Goal: Task Accomplishment & Management: Use online tool/utility

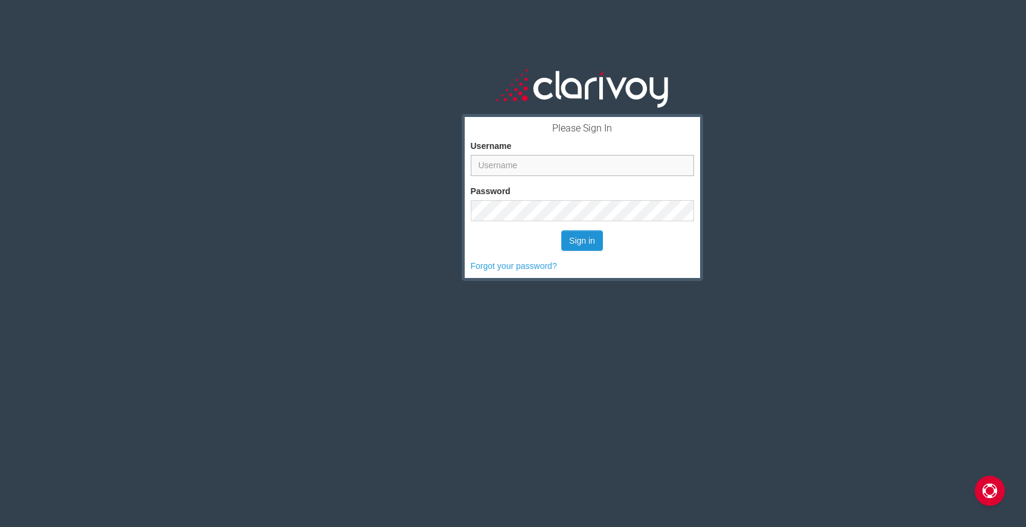
type input "jknox@rustywallacehonda.com"
click at [584, 241] on button "Sign in" at bounding box center [582, 241] width 42 height 21
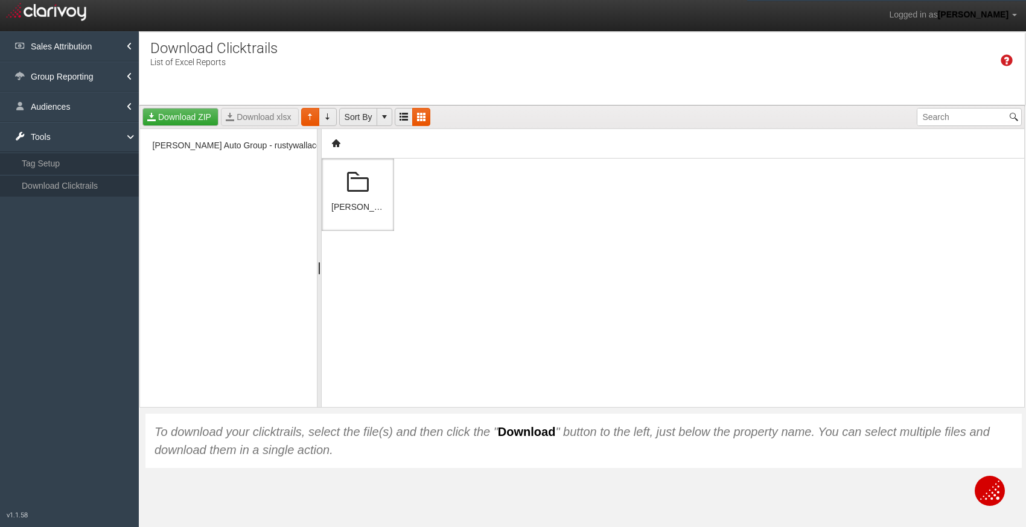
click at [361, 196] on span at bounding box center [357, 182] width 29 height 29
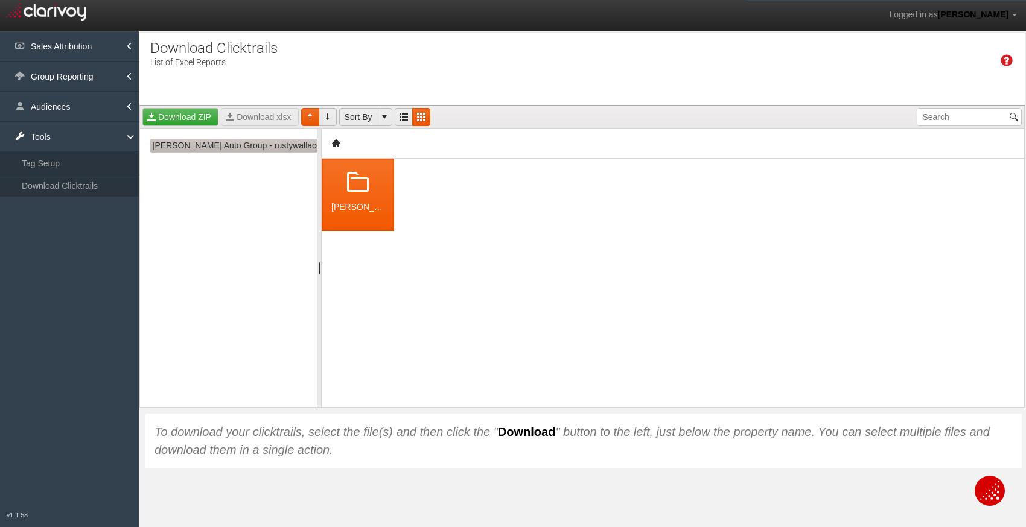
click at [275, 144] on span "[PERSON_NAME] Auto Group - rustywallaceautogroup" at bounding box center [256, 146] width 213 height 14
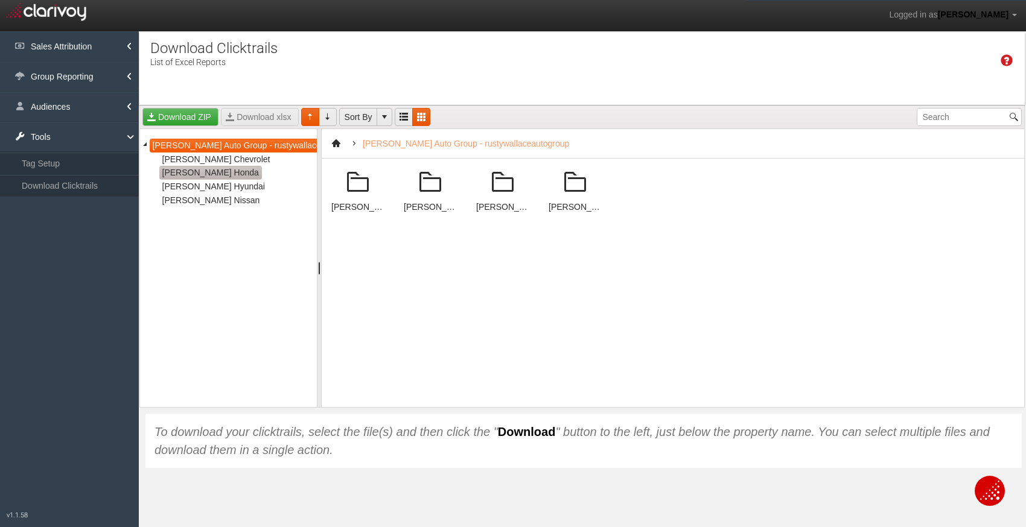
click at [226, 179] on span "[PERSON_NAME] Honda" at bounding box center [210, 173] width 103 height 14
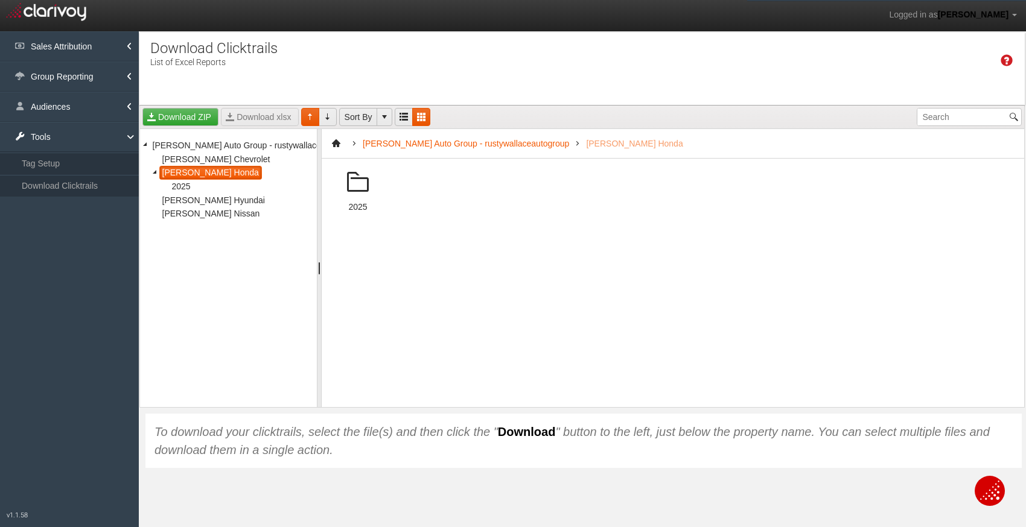
click at [348, 185] on span at bounding box center [357, 182] width 29 height 29
click at [364, 191] on span at bounding box center [357, 182] width 29 height 29
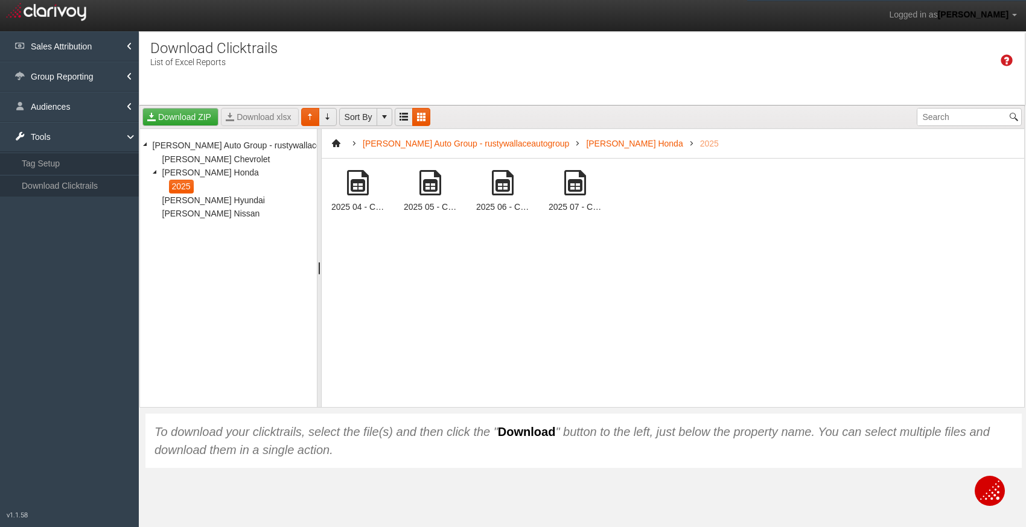
click at [575, 190] on span at bounding box center [575, 182] width 29 height 29
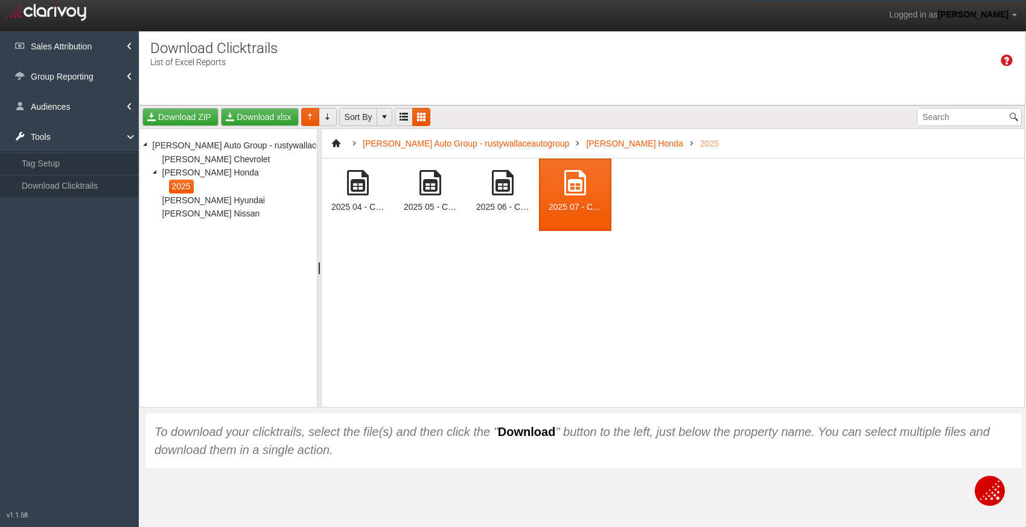
click at [575, 190] on span at bounding box center [575, 182] width 29 height 29
click at [576, 187] on span at bounding box center [575, 182] width 29 height 29
click at [193, 113] on link "Download ZIP" at bounding box center [180, 117] width 76 height 18
click at [88, 77] on link "Group Reporting" at bounding box center [69, 77] width 139 height 30
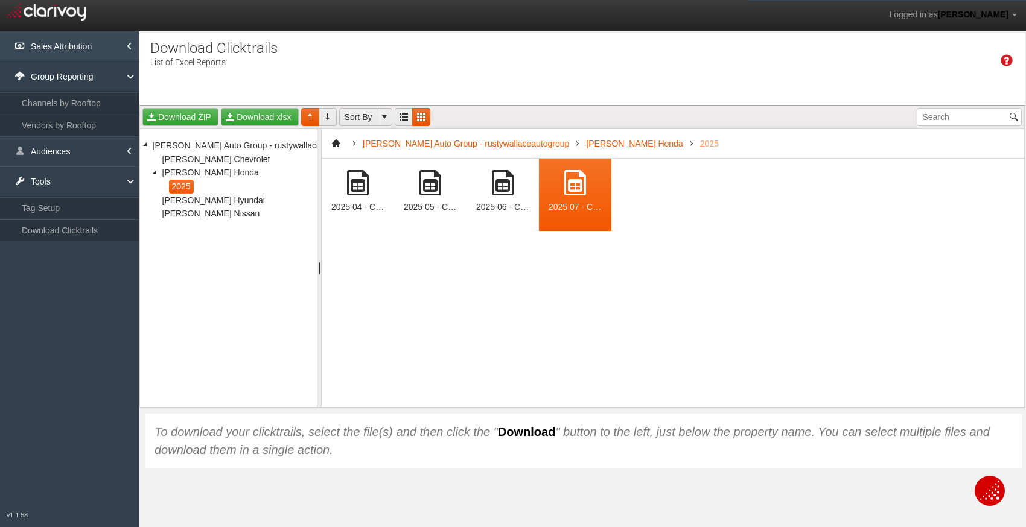
click at [88, 49] on link "Sales Attribution" at bounding box center [69, 46] width 139 height 30
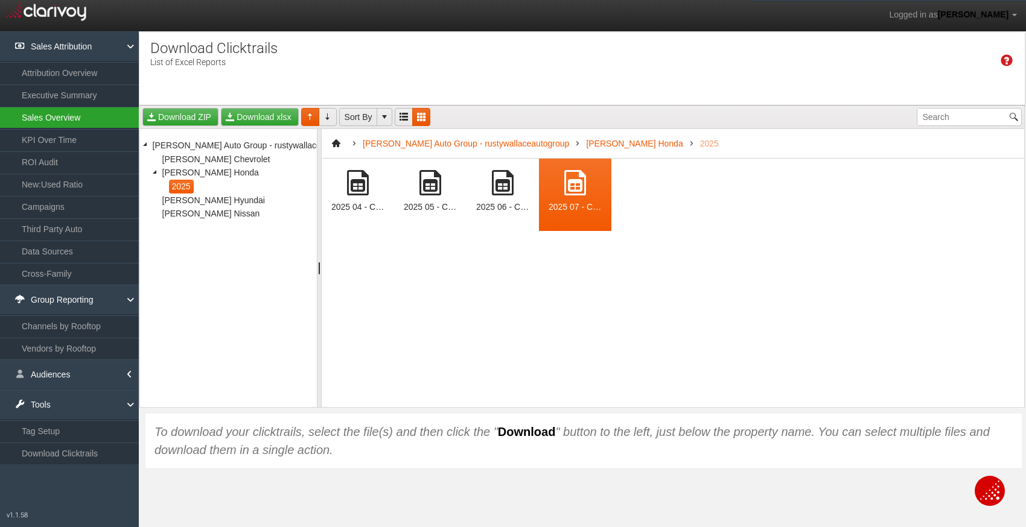
click at [71, 118] on link "Sales Overview" at bounding box center [69, 118] width 139 height 22
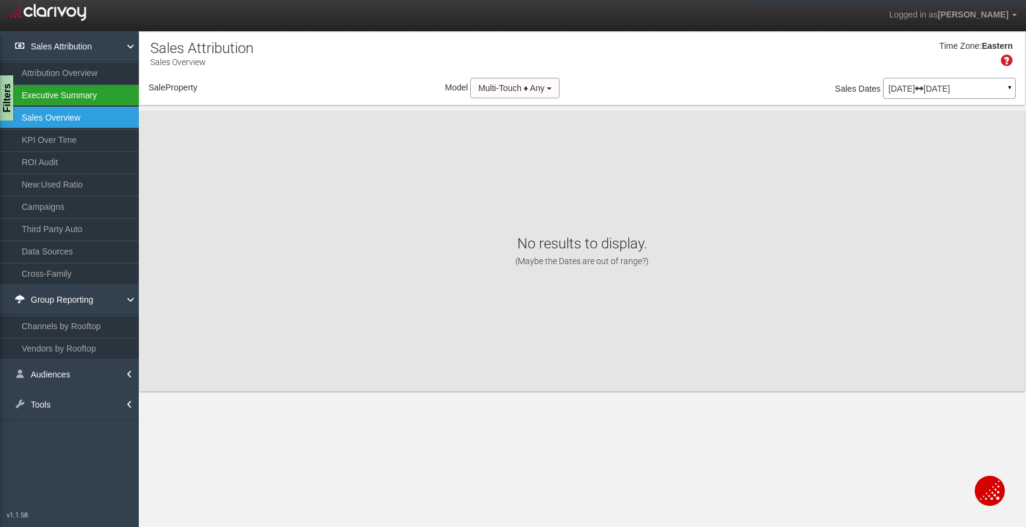
select select "object:209"
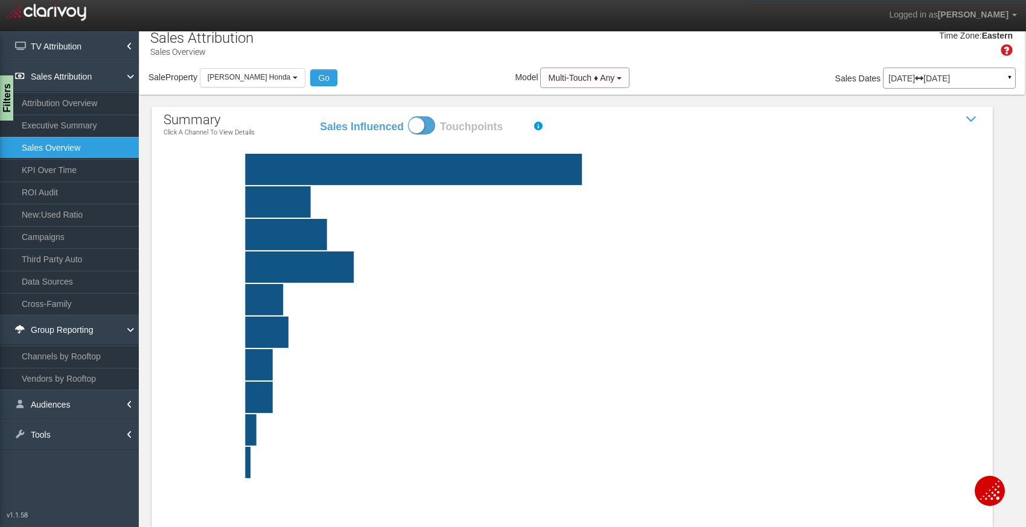
scroll to position [13, 0]
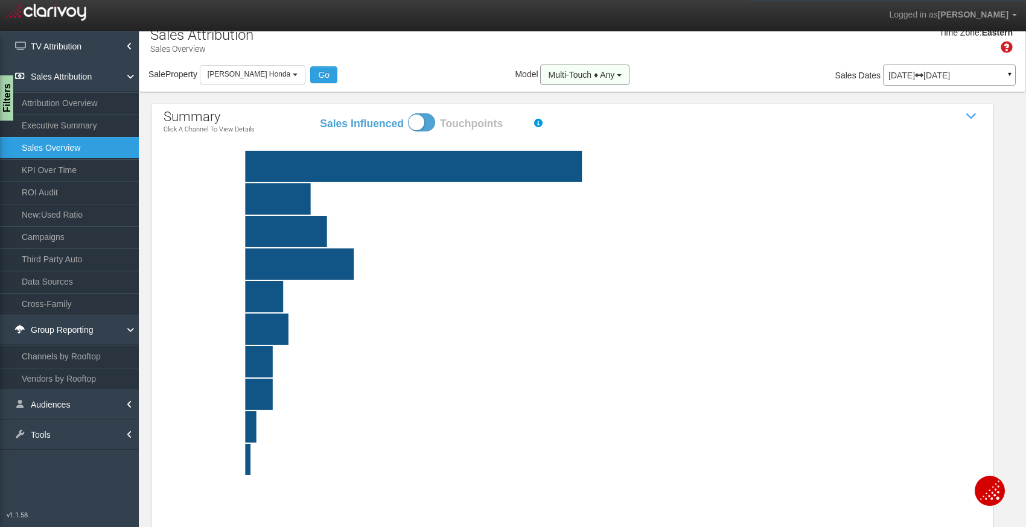
click at [600, 74] on span "Multi-Touch ♦ Any" at bounding box center [581, 75] width 66 height 10
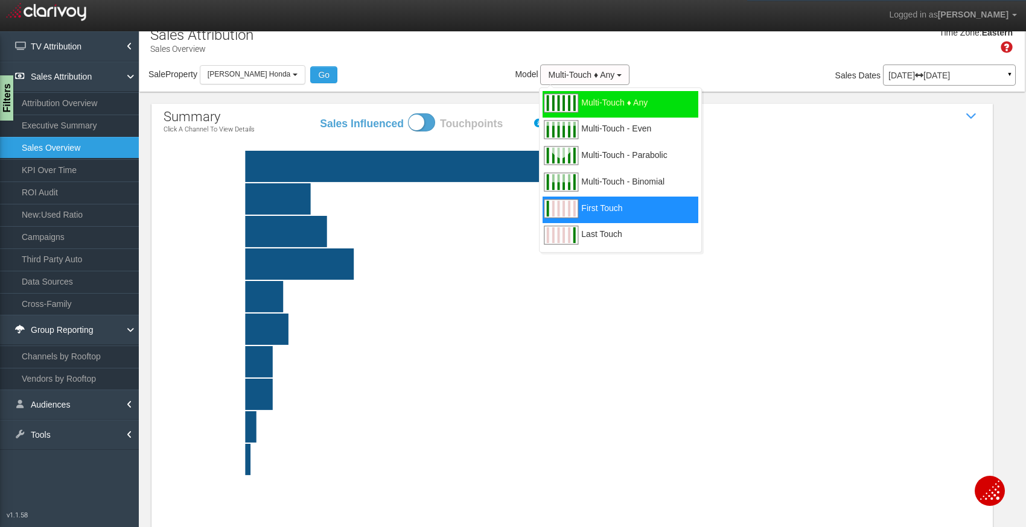
click at [602, 217] on span "First Touch" at bounding box center [601, 215] width 41 height 15
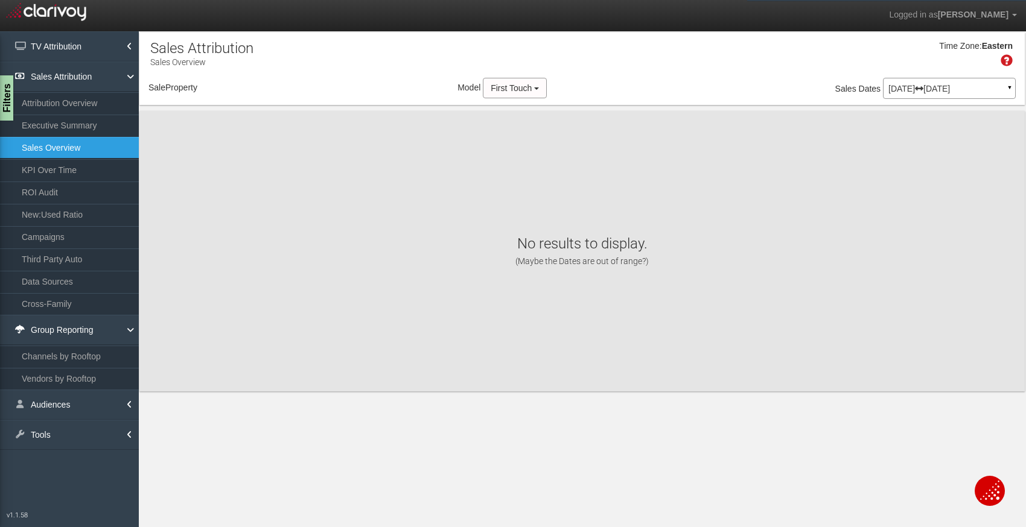
scroll to position [0, 0]
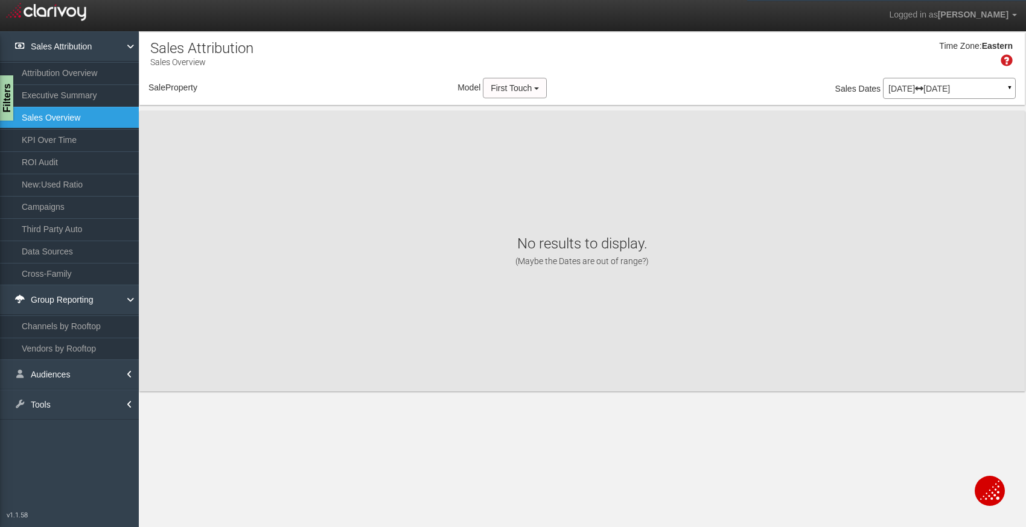
select select "object:250"
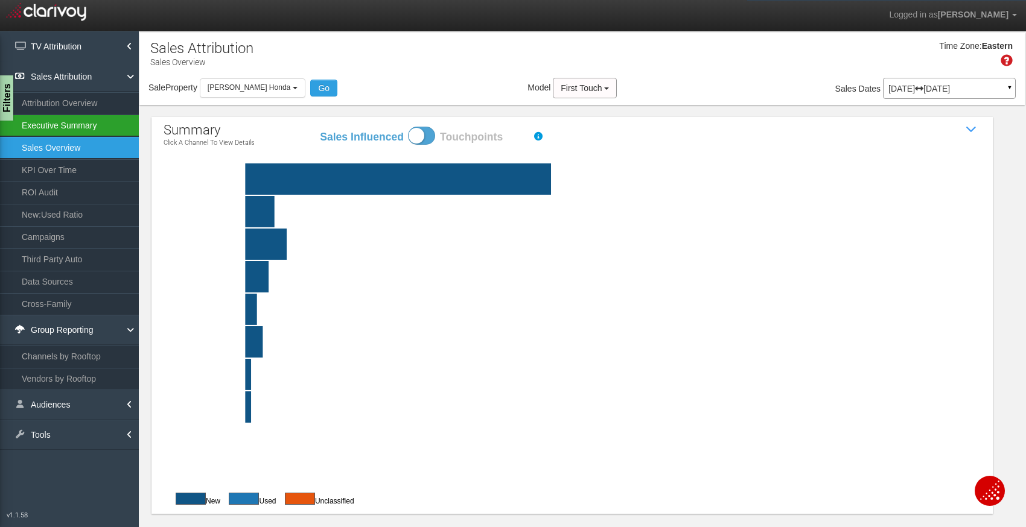
click at [109, 123] on link "Executive Summary" at bounding box center [69, 126] width 139 height 22
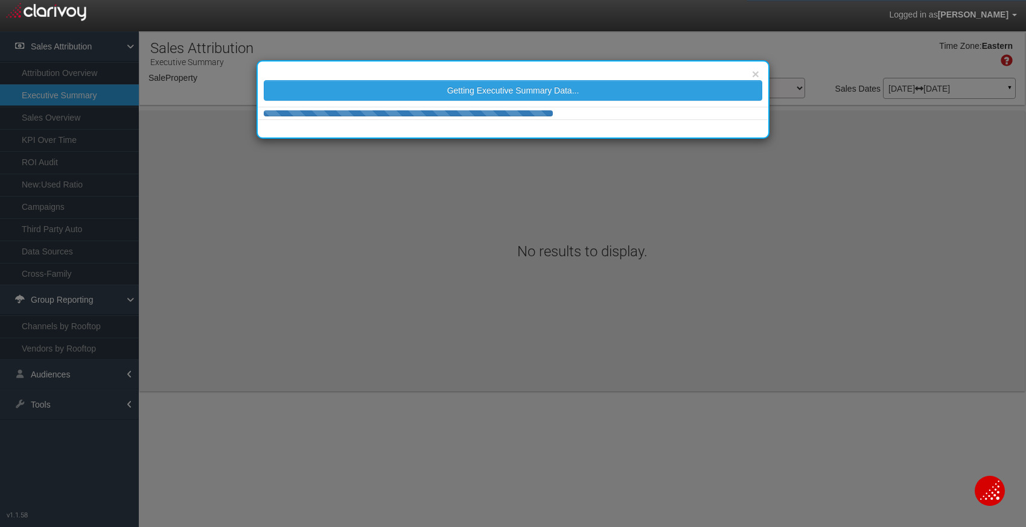
select select "object:302"
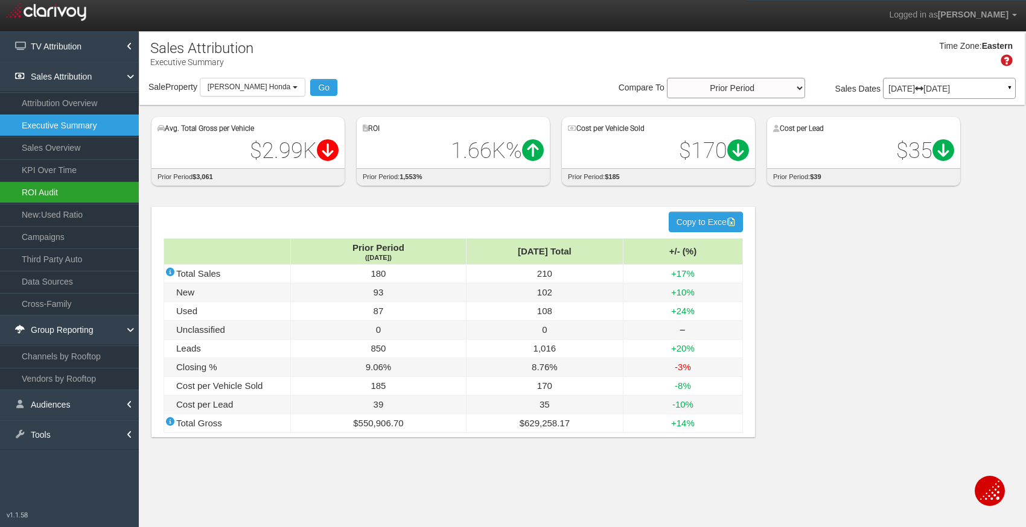
click at [53, 188] on link "ROI Audit" at bounding box center [69, 193] width 139 height 22
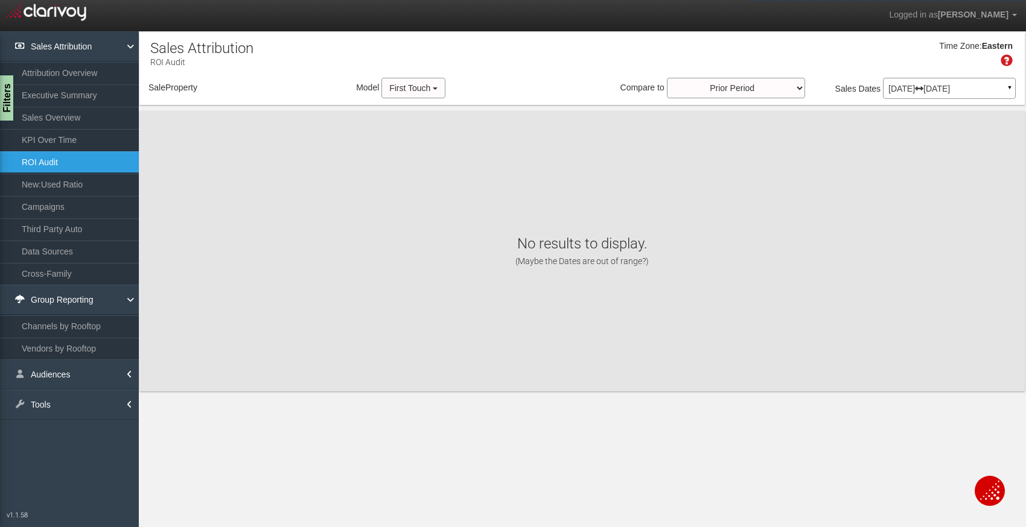
select select "object:344"
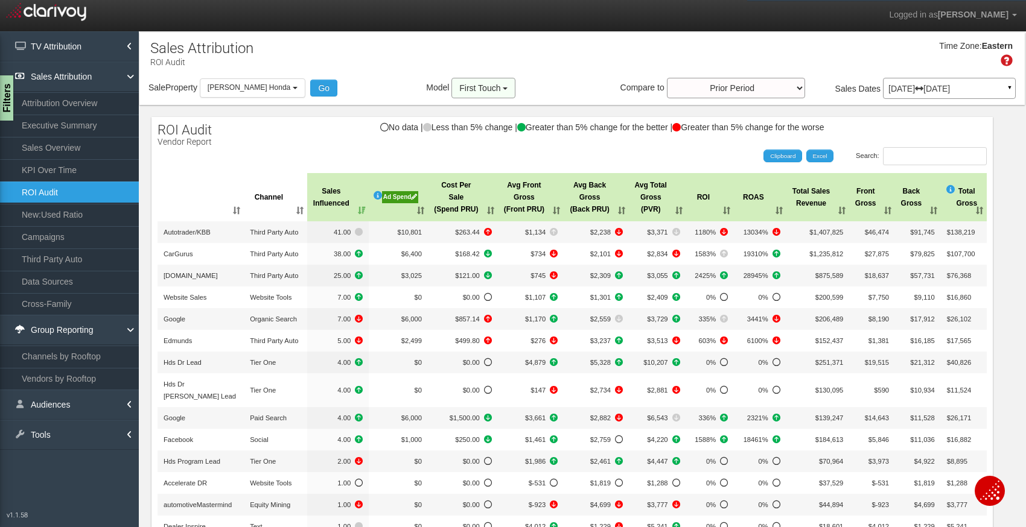
click at [491, 86] on span "First Touch" at bounding box center [479, 88] width 41 height 10
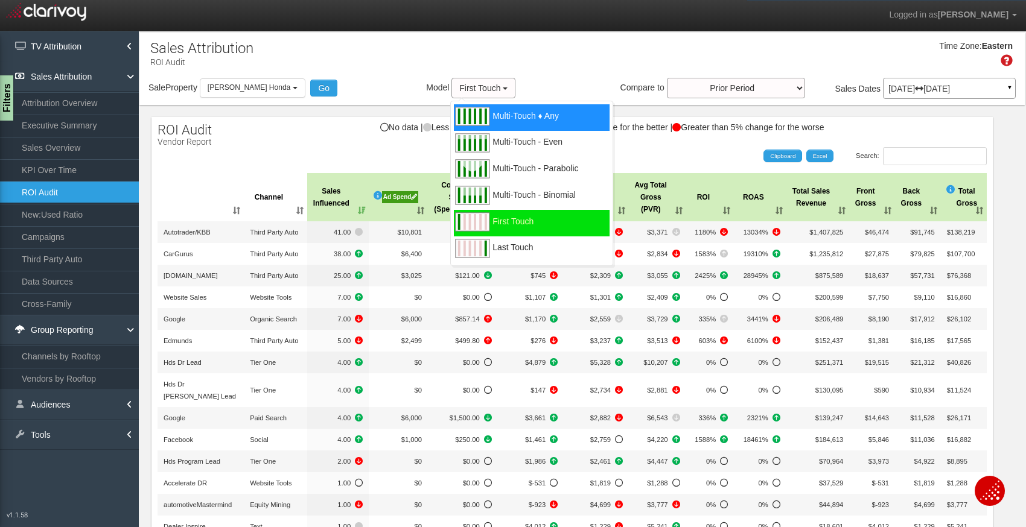
click at [498, 126] on span "Multi-Touch ♦ Any" at bounding box center [525, 123] width 66 height 15
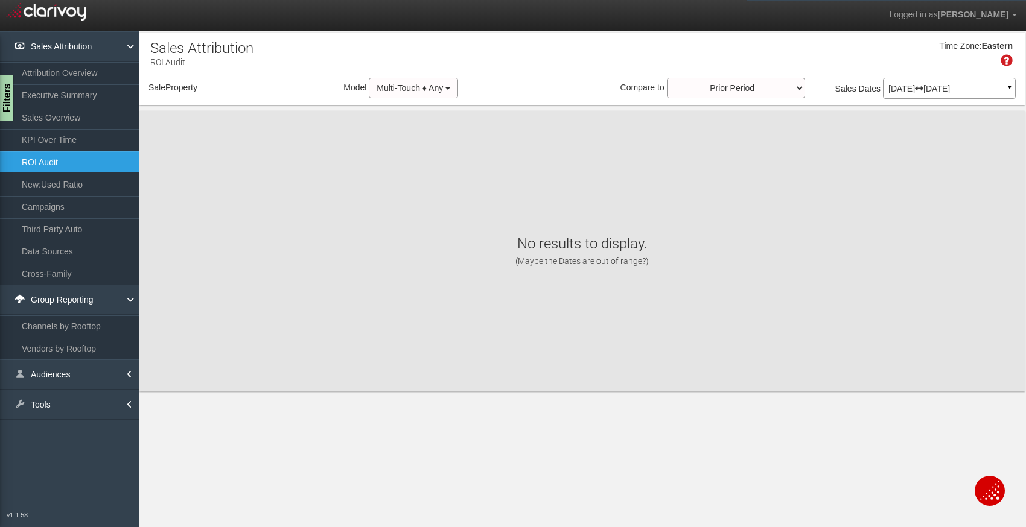
select select "object:386"
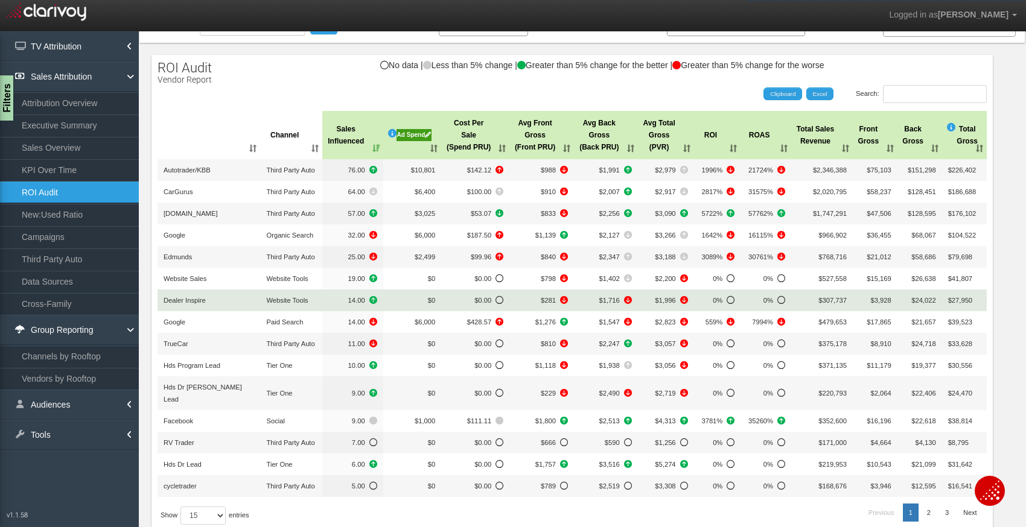
scroll to position [66, 0]
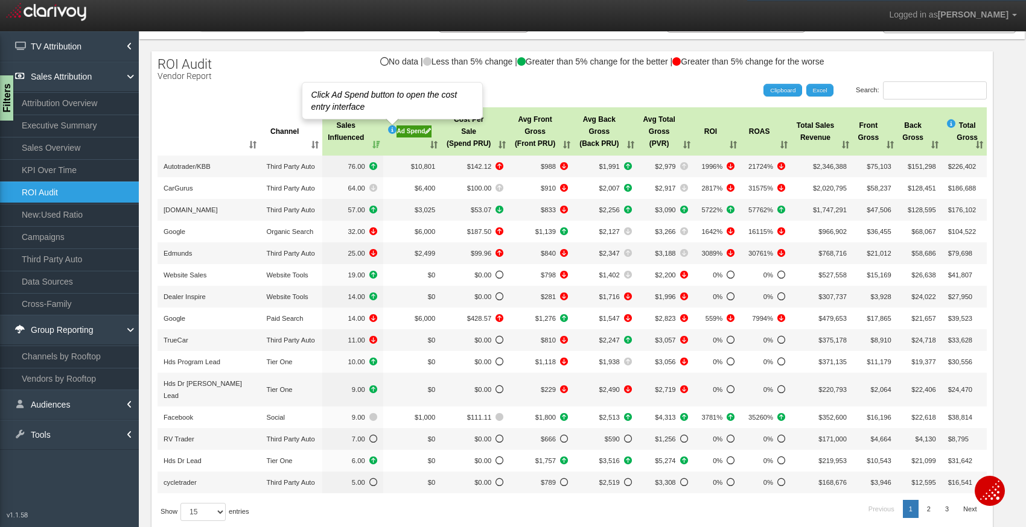
drag, startPoint x: 387, startPoint y: 132, endPoint x: 339, endPoint y: 132, distance: 47.7
click at [342, 132] on tr "Channel Sales Influenced Click Ad Spend button to open the cost entry interface…" at bounding box center [572, 131] width 829 height 48
